Goal: Task Accomplishment & Management: Complete application form

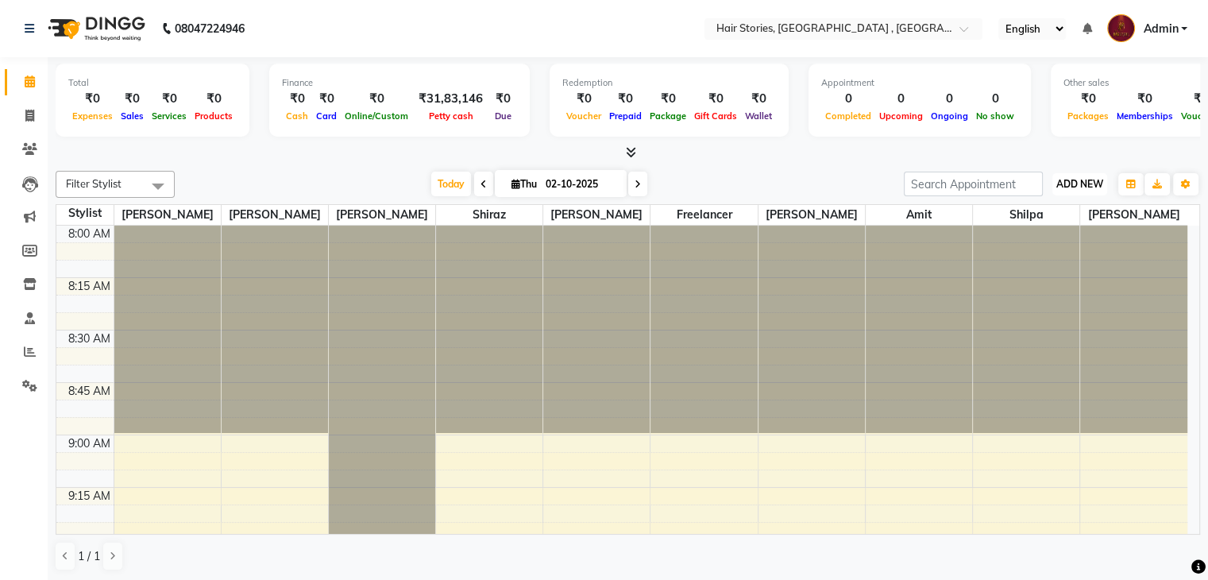
click at [1081, 179] on span "ADD NEW" at bounding box center [1079, 184] width 47 height 12
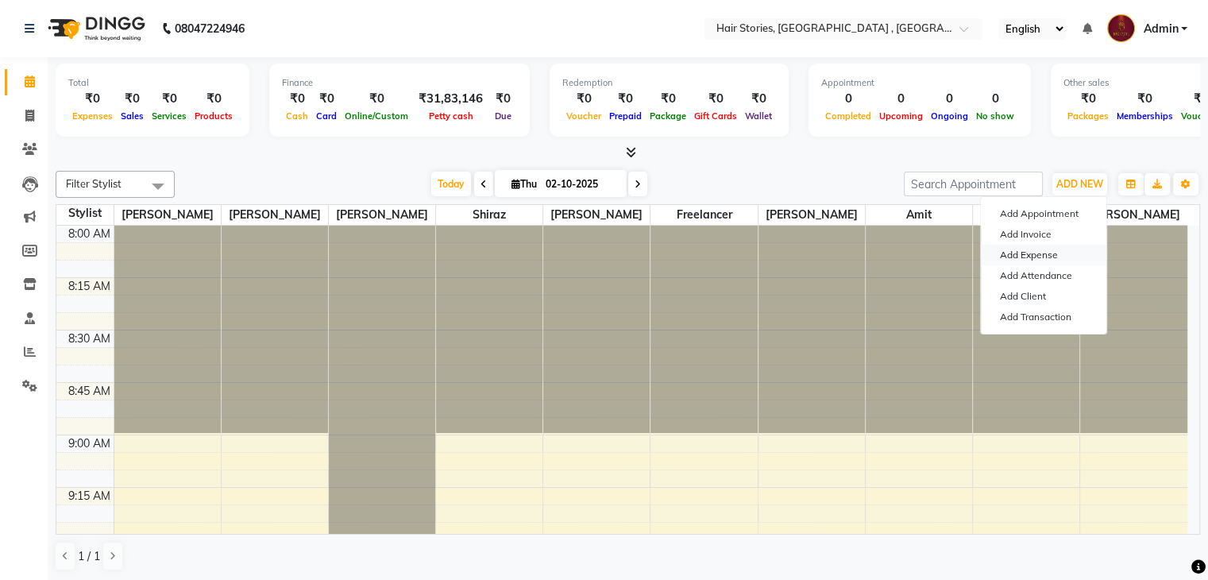
click at [1045, 256] on link "Add Expense" at bounding box center [1043, 255] width 125 height 21
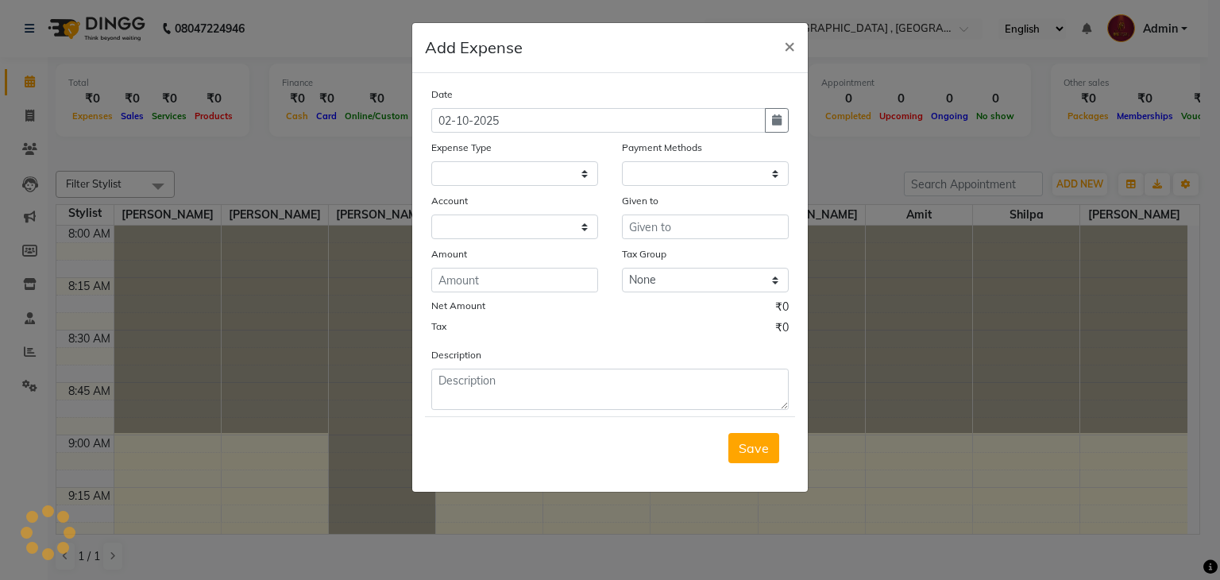
select select
select select "1"
select select "2438"
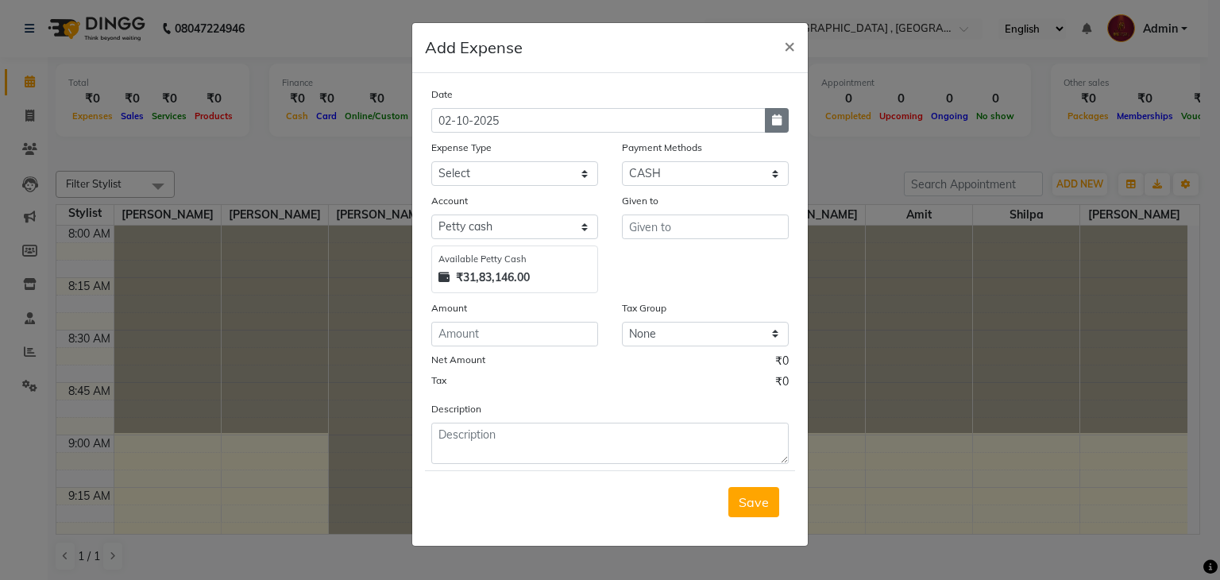
click at [783, 121] on button "button" at bounding box center [777, 120] width 24 height 25
select select "10"
select select "2025"
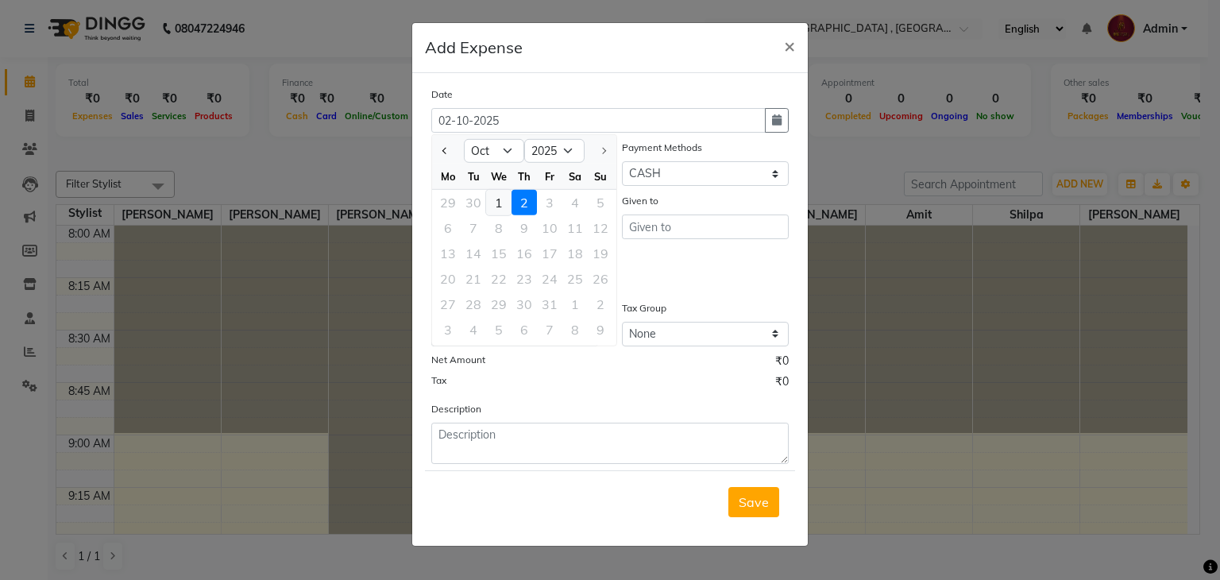
click at [497, 204] on div "1" at bounding box center [498, 202] width 25 height 25
type input "01-10-2025"
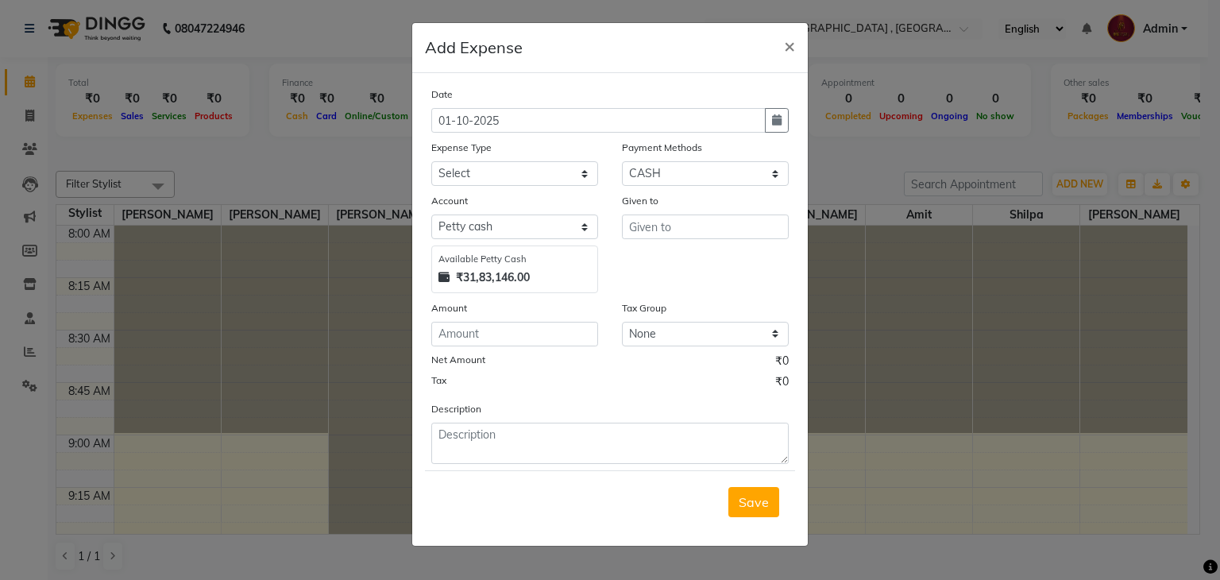
click at [607, 160] on div "Expense Type Select Advance Salary Amits Expense Bank charges Car maintenance C…" at bounding box center [514, 162] width 191 height 47
click at [572, 169] on select "Select Advance Salary Amits Expense Bank charges Car maintenance Cash transfer …" at bounding box center [514, 173] width 167 height 25
select select "4103"
click at [431, 163] on select "Select Advance Salary Amits Expense Bank charges Car maintenance Cash transfer …" at bounding box center [514, 173] width 167 height 25
click at [719, 172] on select "Select PhonePe NearBuy Package Master Card BharatPay Card CARD PayTM Prepaid Vo…" at bounding box center [705, 173] width 167 height 25
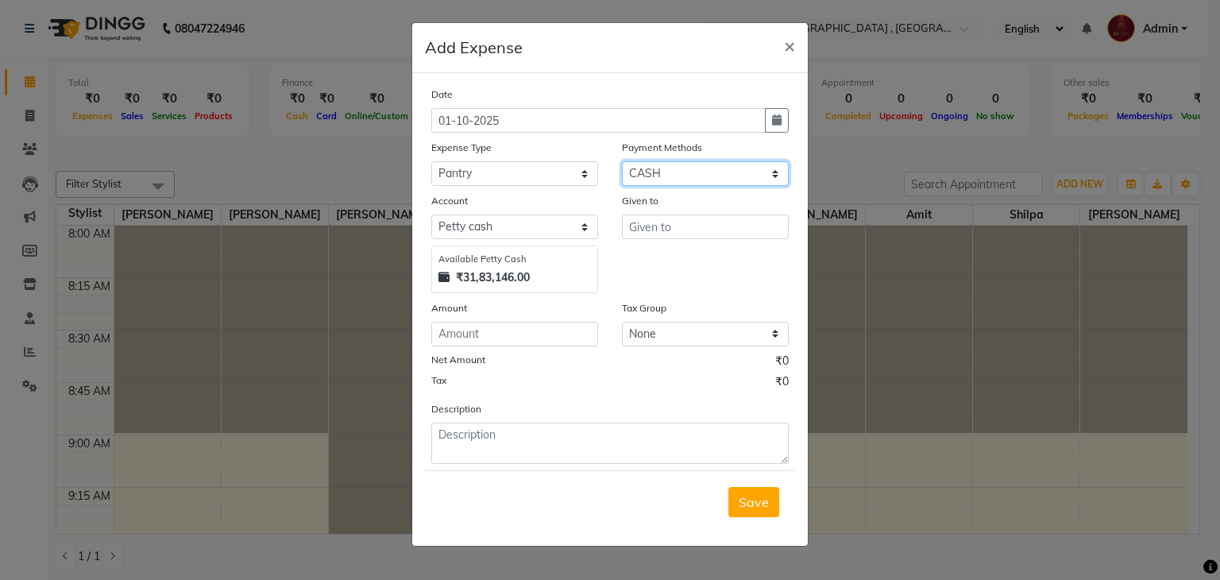
click at [622, 163] on select "Select PhonePe NearBuy Package Master Card BharatPay Card CARD PayTM Prepaid Vo…" at bounding box center [705, 173] width 167 height 25
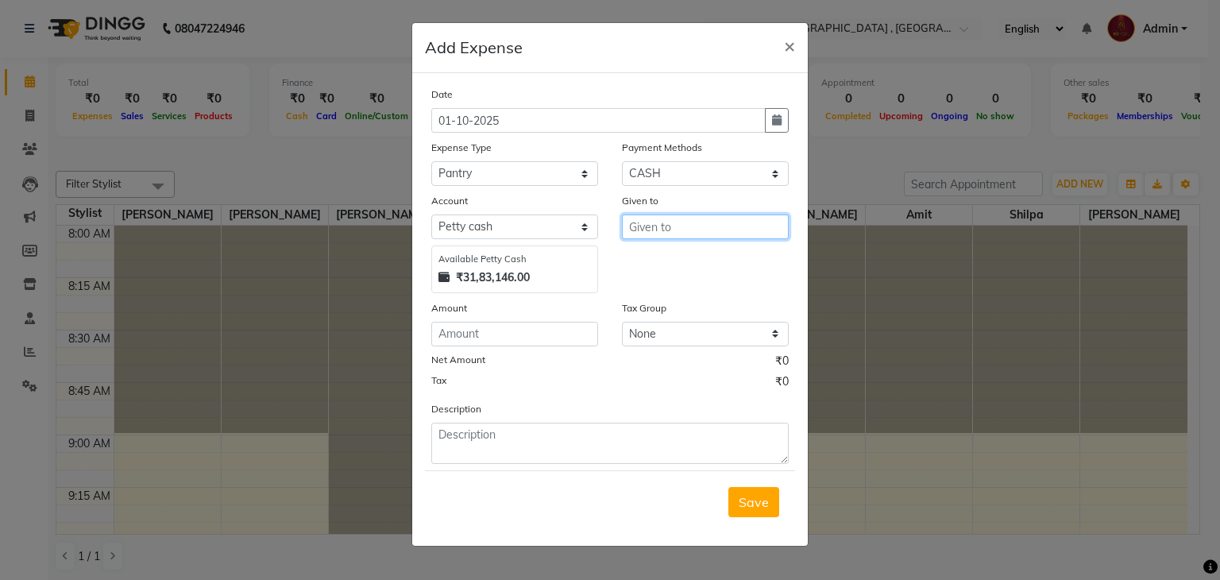
click at [661, 233] on input "text" at bounding box center [705, 226] width 167 height 25
type input "Kavita SuperMarket"
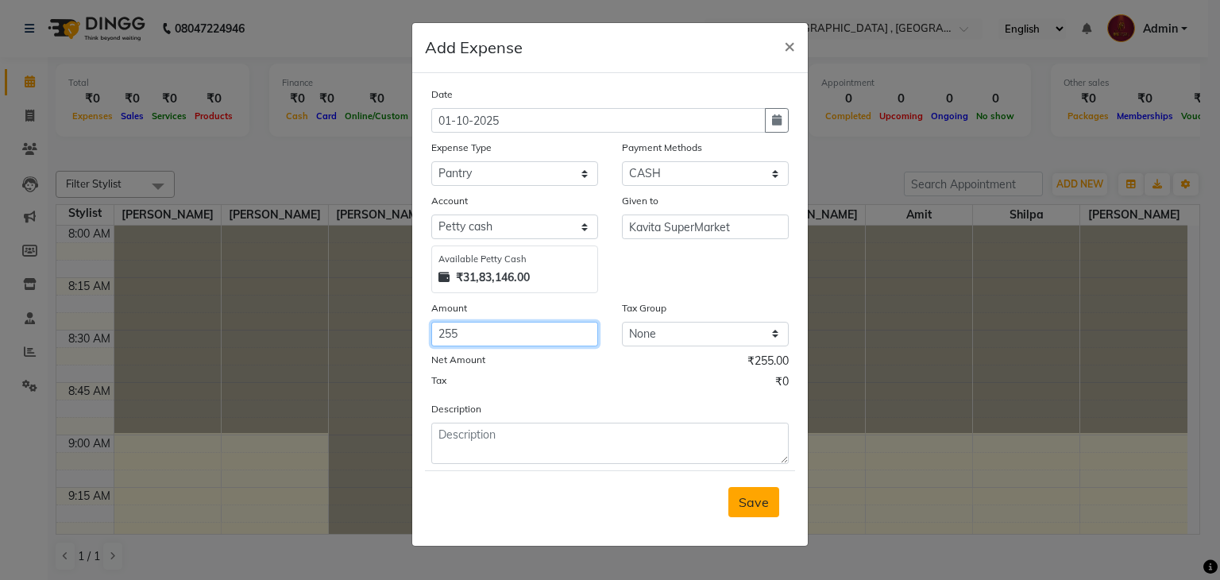
type input "255"
click at [753, 503] on span "Save" at bounding box center [753, 502] width 30 height 16
